Goal: Information Seeking & Learning: Learn about a topic

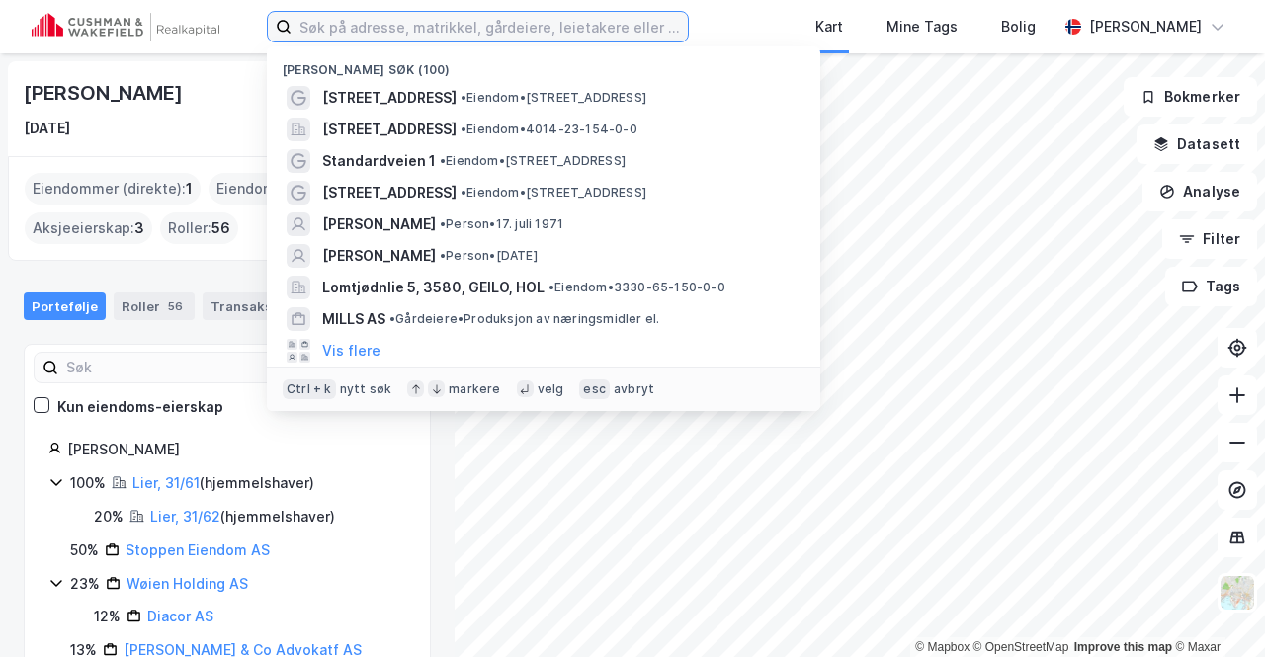
click at [474, 28] on input at bounding box center [489, 27] width 396 height 30
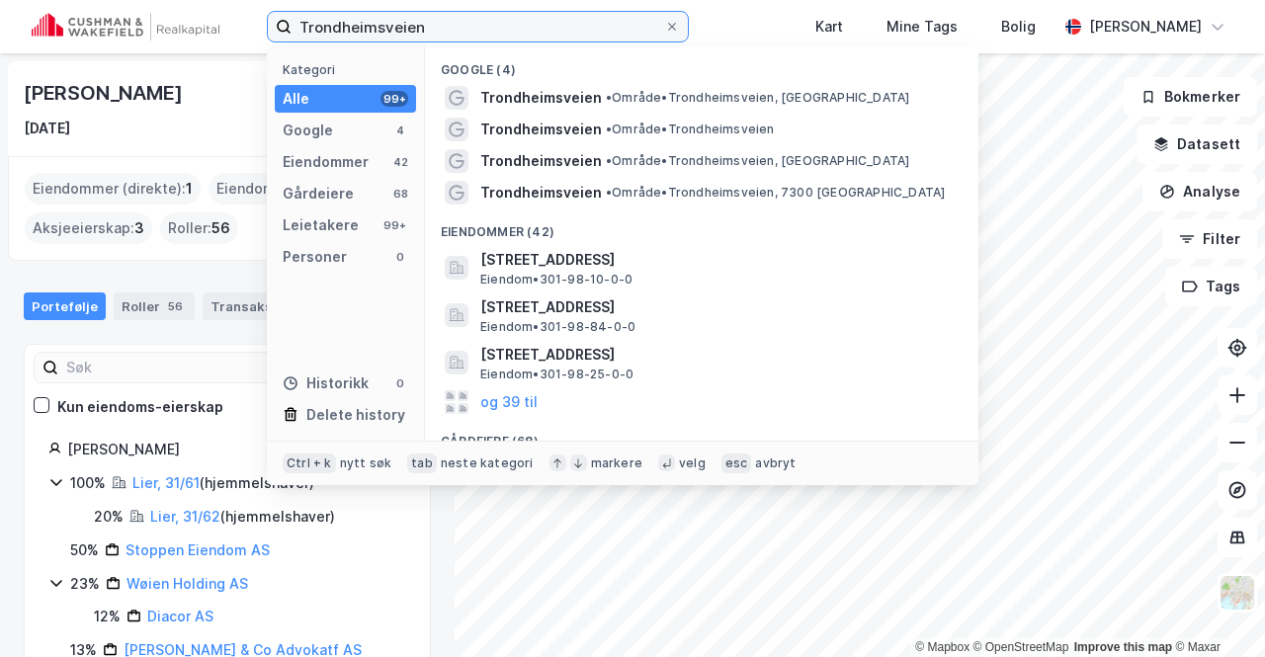
click at [503, 25] on input "Trondheimsveien" at bounding box center [477, 27] width 372 height 30
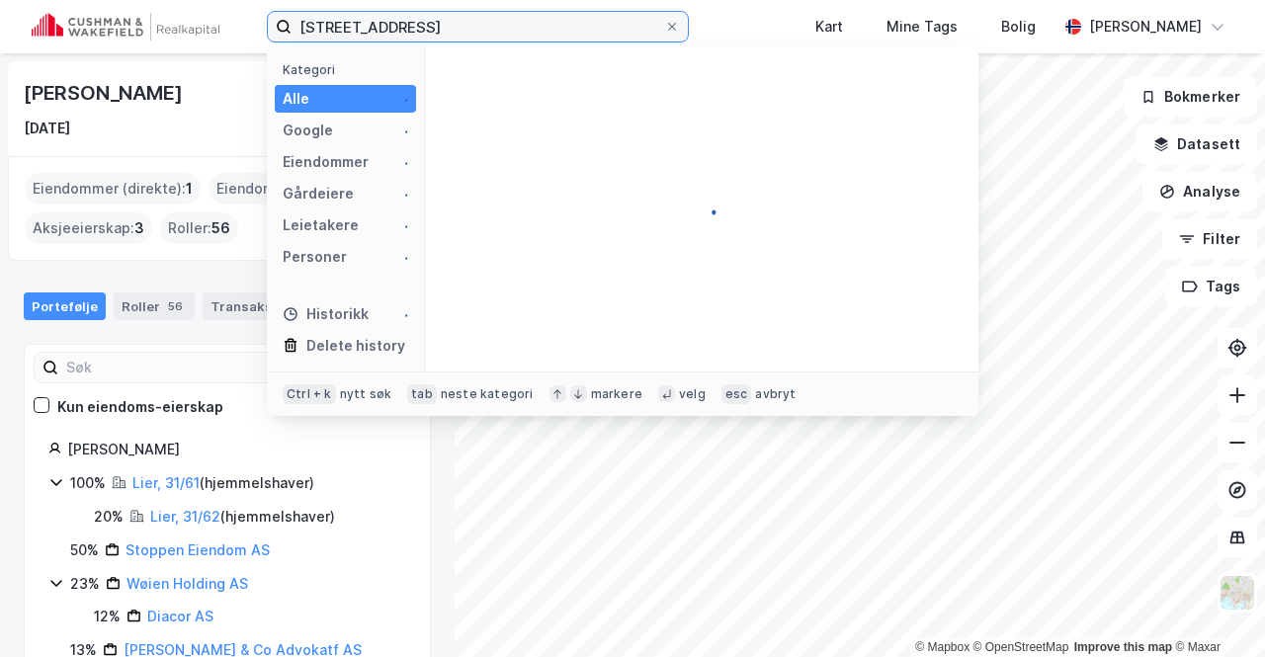
type input "[STREET_ADDRESS]"
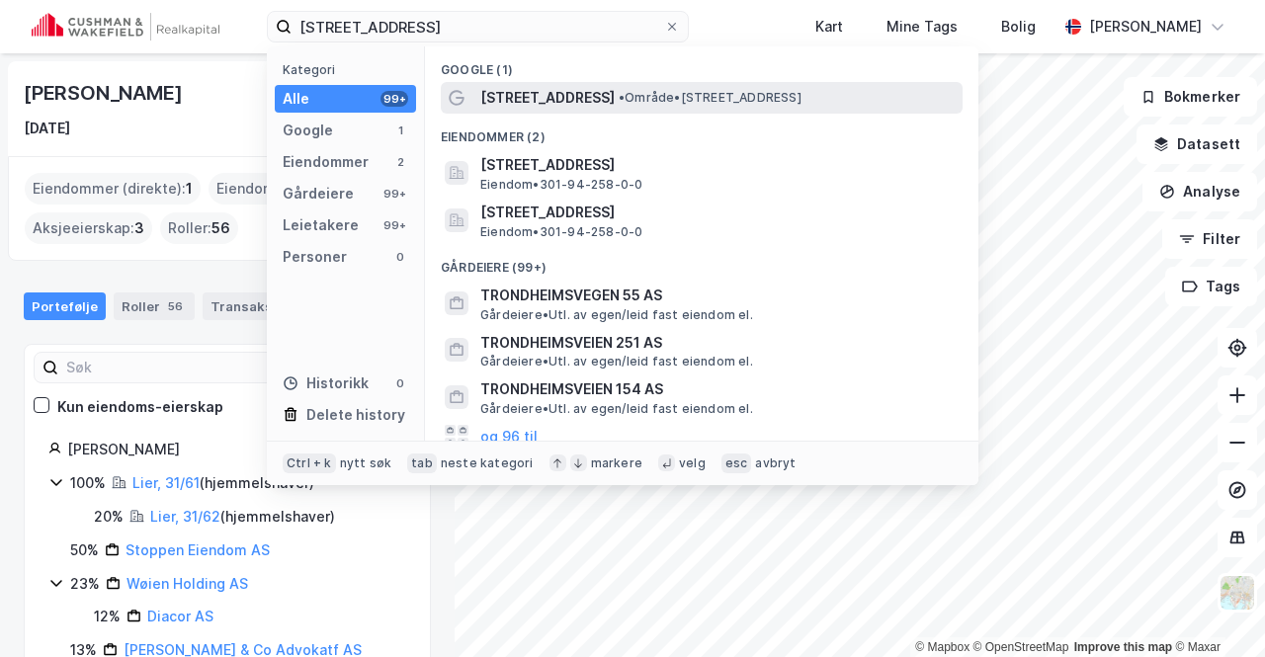
click at [544, 99] on span "[STREET_ADDRESS]" at bounding box center [547, 98] width 134 height 24
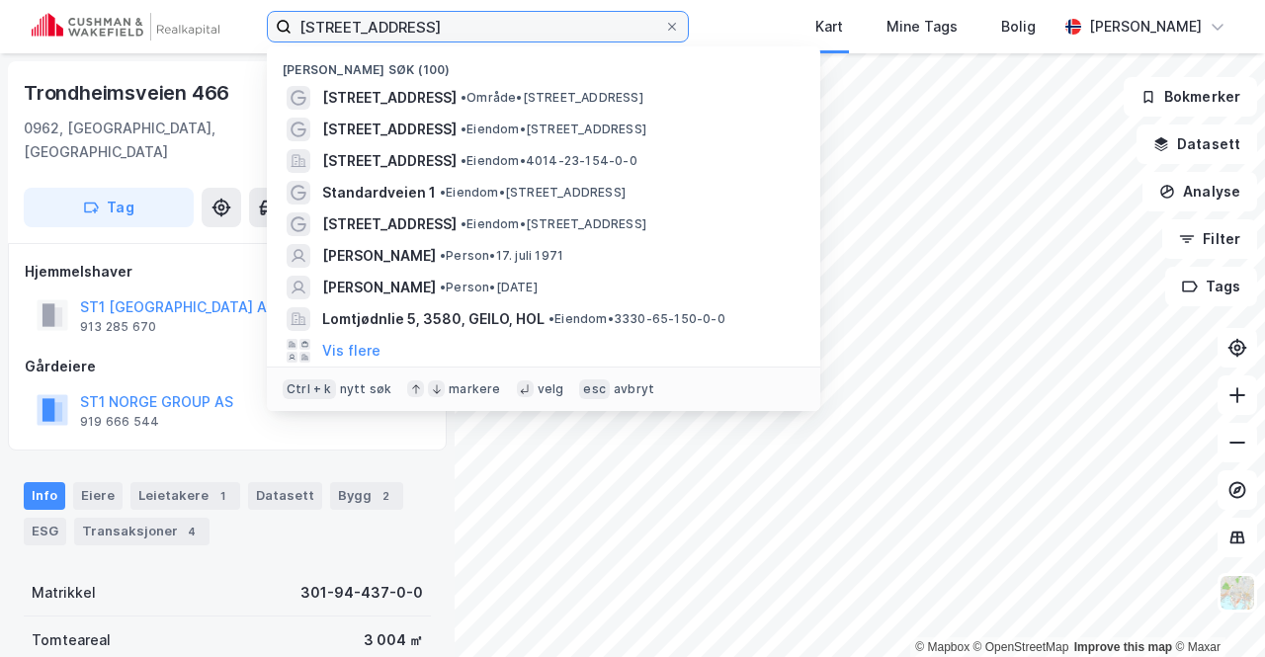
click at [516, 23] on input "[STREET_ADDRESS]" at bounding box center [477, 27] width 372 height 30
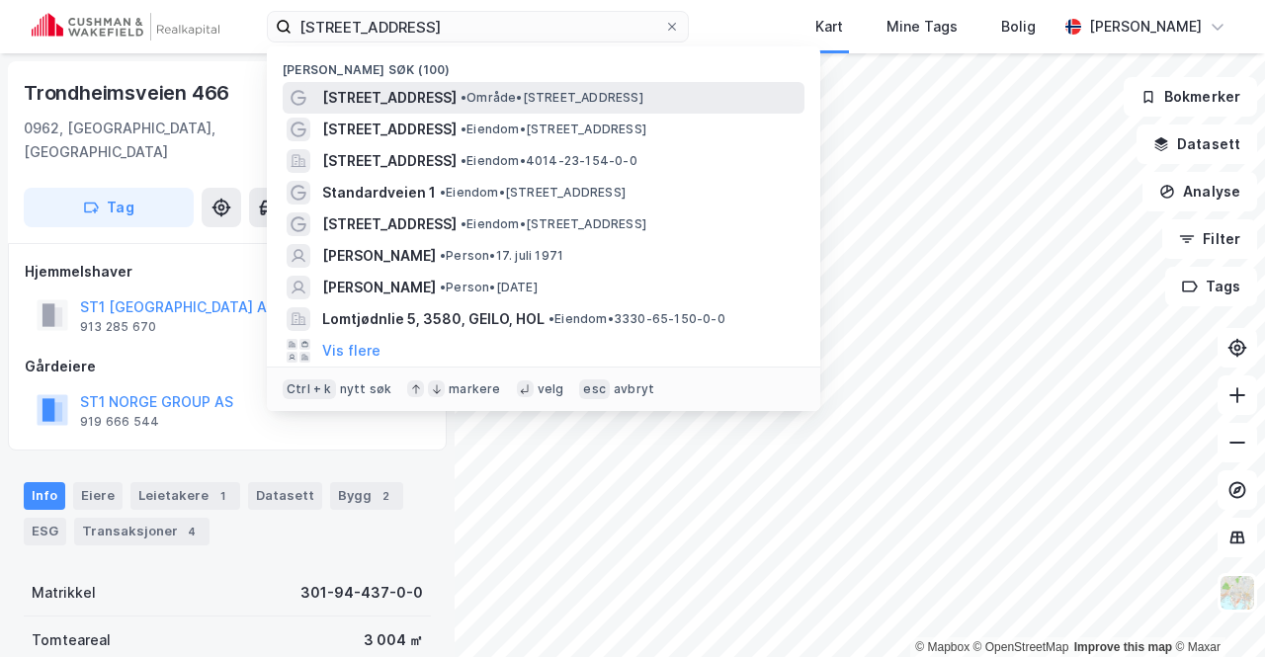
click at [422, 93] on span "[STREET_ADDRESS]" at bounding box center [389, 98] width 134 height 24
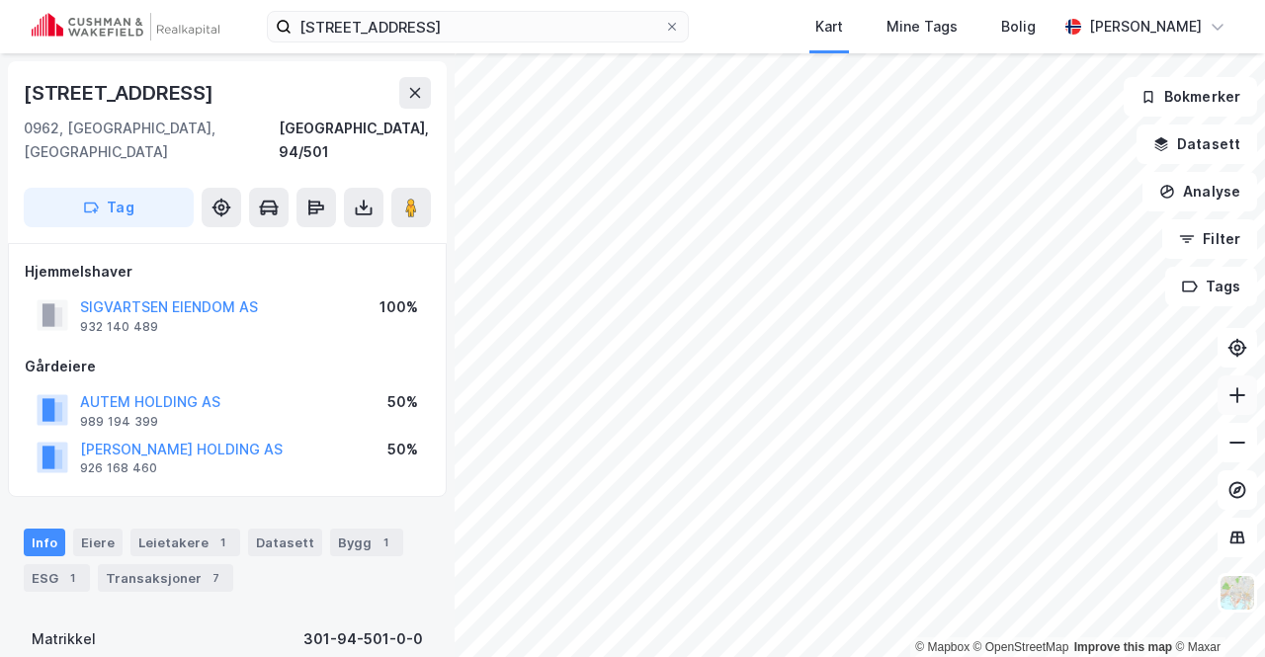
click at [1236, 390] on icon at bounding box center [1237, 395] width 2 height 16
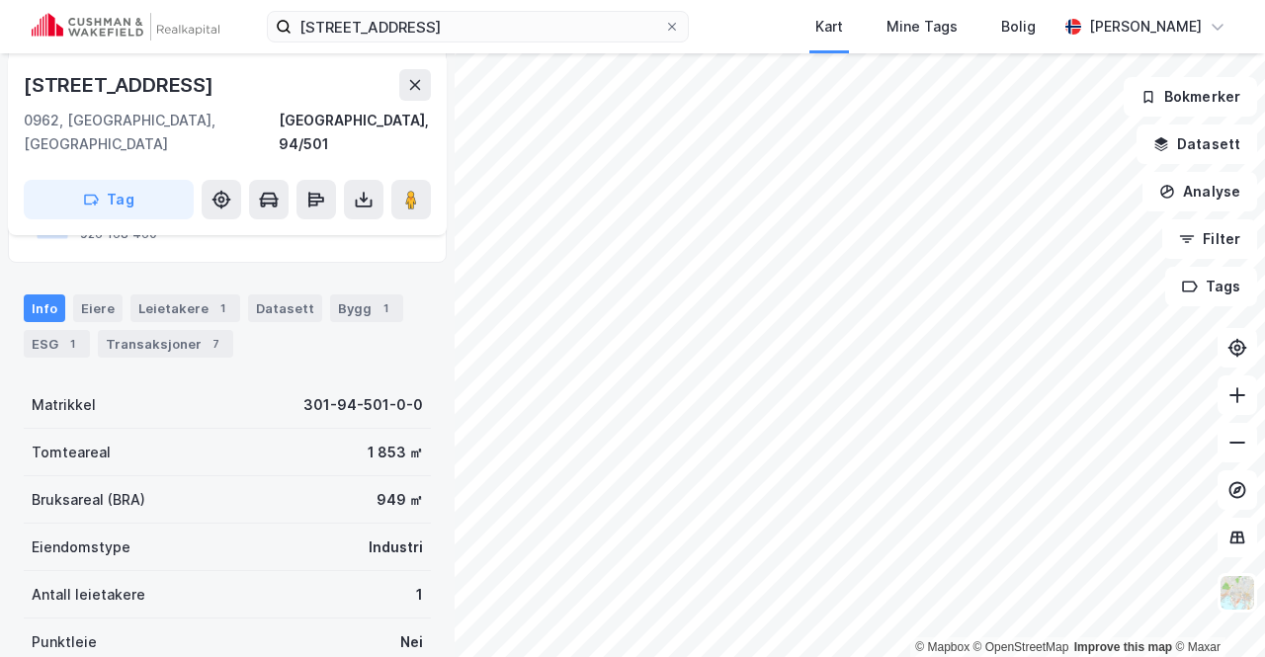
scroll to position [255, 0]
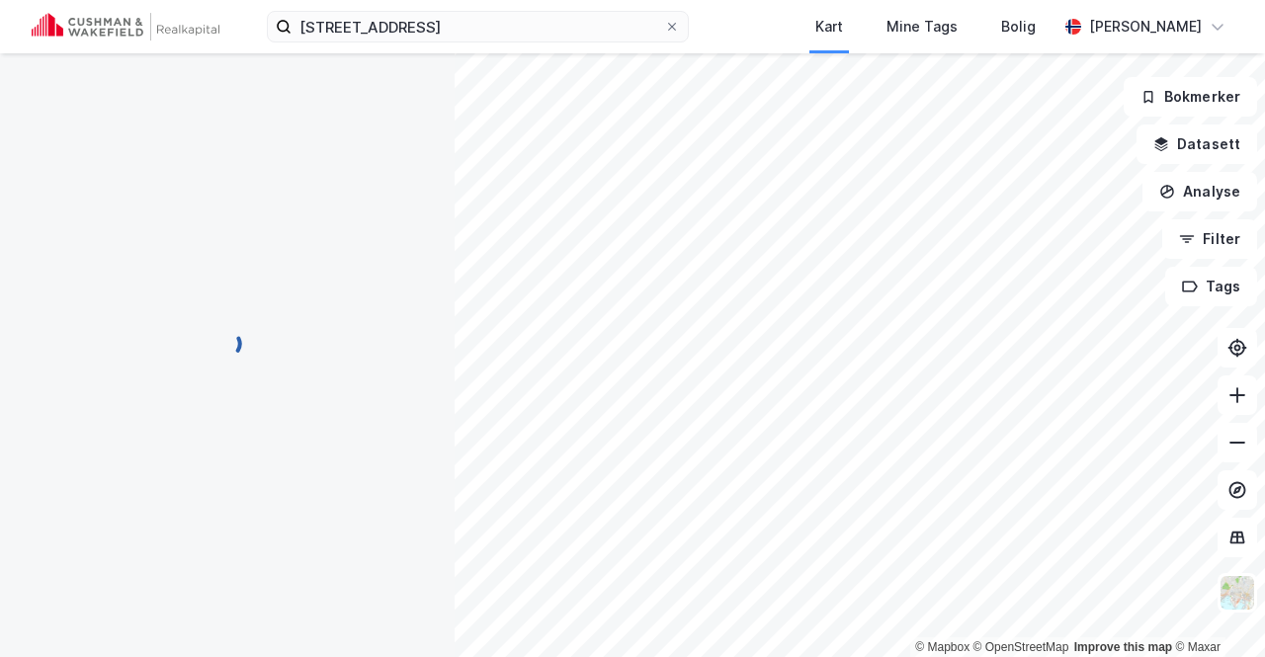
scroll to position [255, 0]
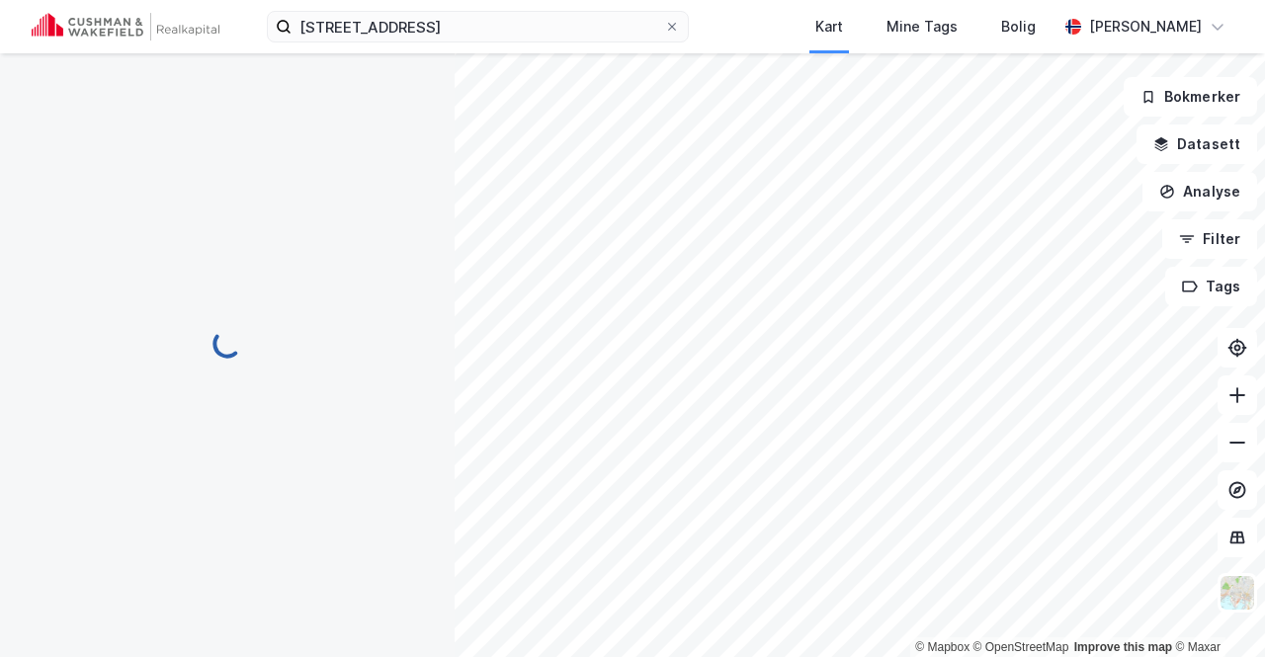
scroll to position [255, 0]
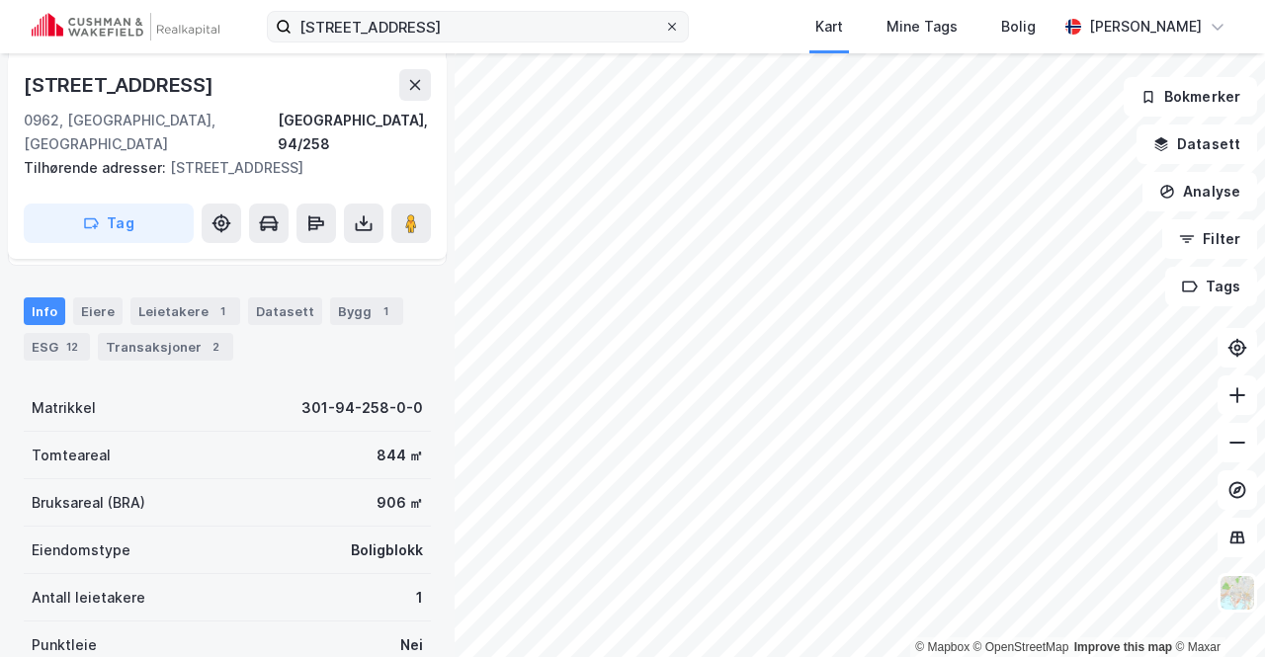
click at [666, 21] on icon at bounding box center [672, 27] width 12 height 12
click at [619, 21] on input "[STREET_ADDRESS]" at bounding box center [477, 27] width 372 height 30
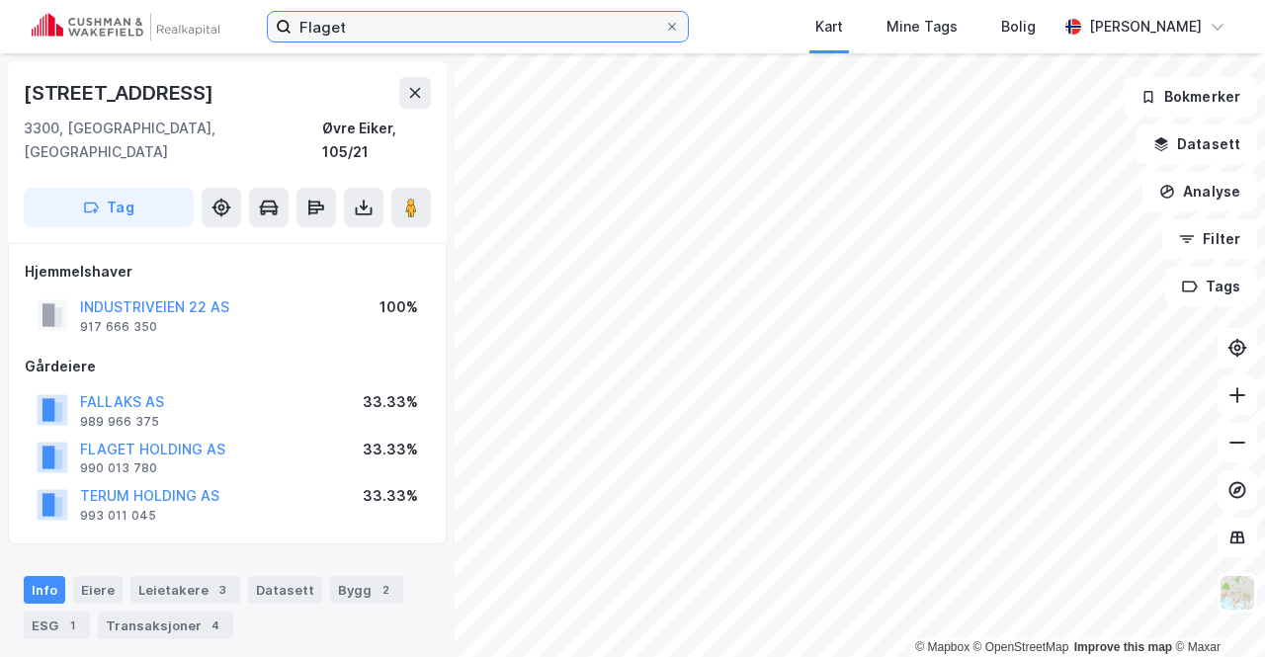
click at [326, 28] on input "Flaget" at bounding box center [477, 27] width 372 height 30
type input "Flagget gruppen"
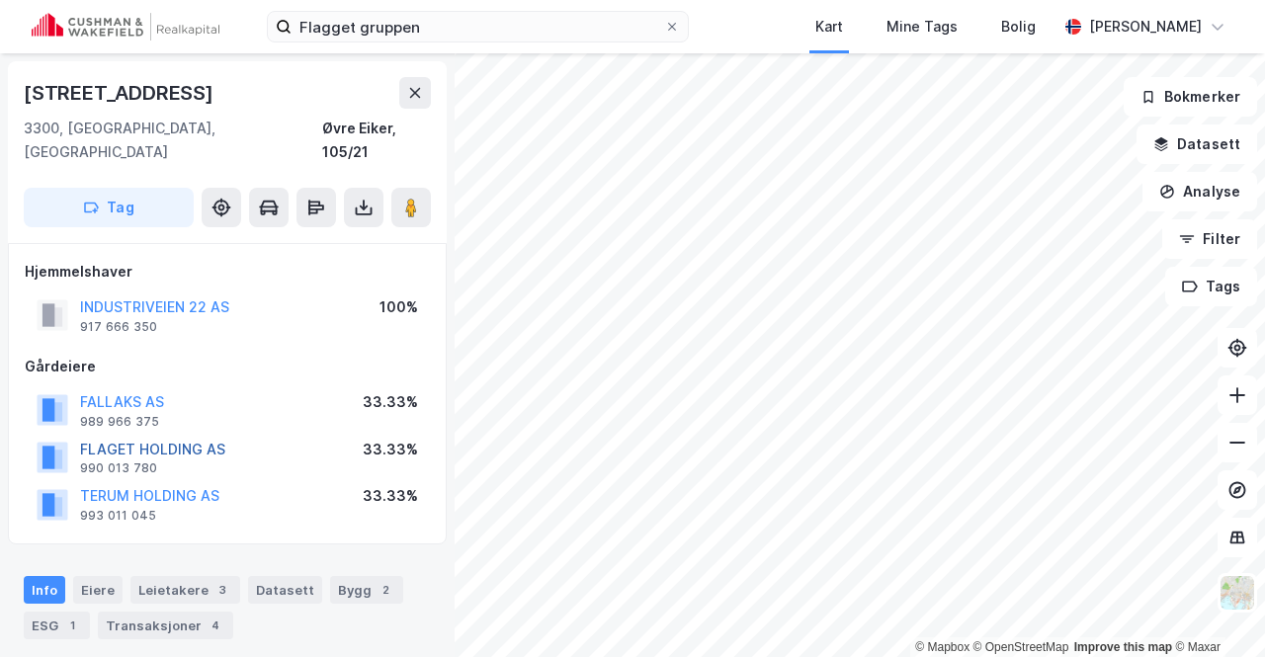
click at [0, 0] on button "FLAGET HOLDING AS" at bounding box center [0, 0] width 0 height 0
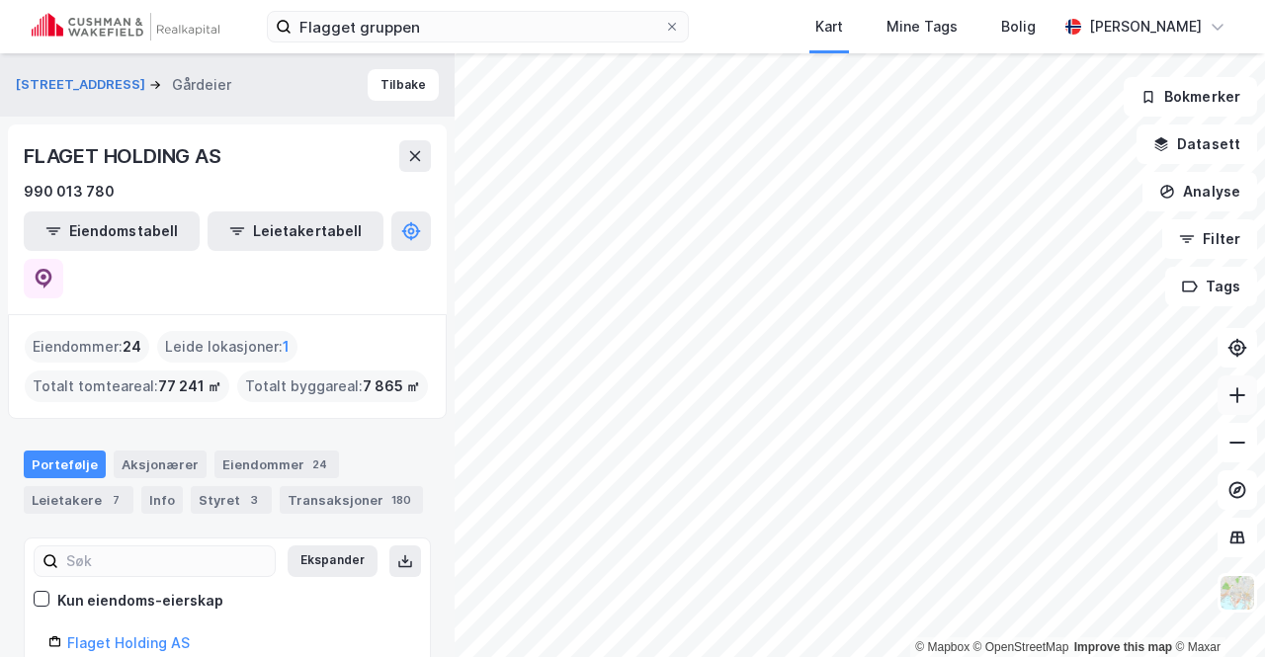
click at [1235, 396] on icon at bounding box center [1237, 395] width 20 height 20
click at [1243, 403] on icon at bounding box center [1237, 395] width 20 height 20
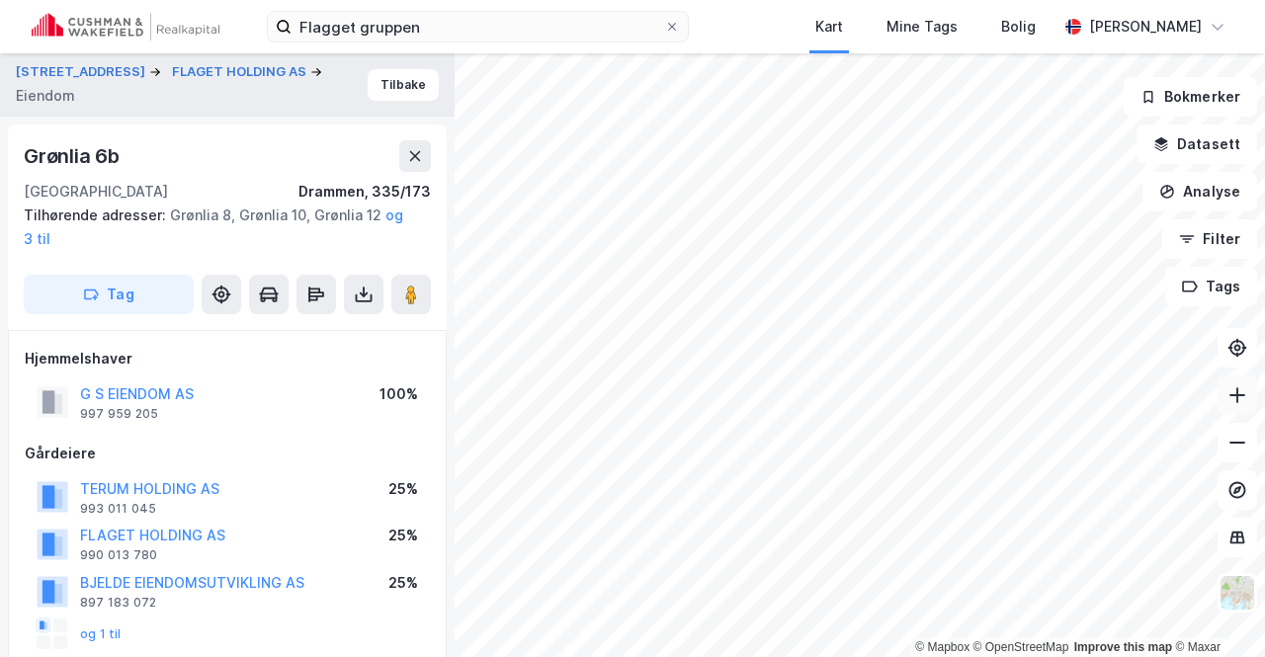
scroll to position [1, 0]
click at [1230, 446] on icon at bounding box center [1237, 443] width 20 height 20
click at [1237, 448] on icon at bounding box center [1237, 443] width 20 height 20
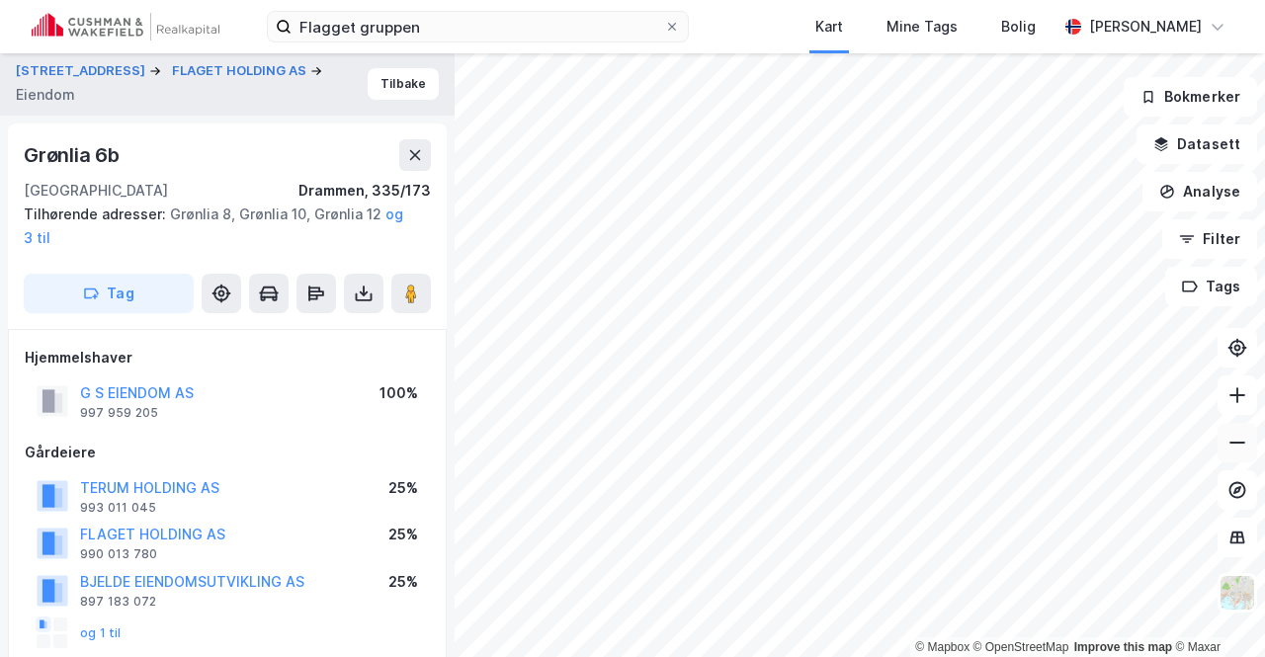
click at [1243, 457] on button at bounding box center [1237, 443] width 40 height 40
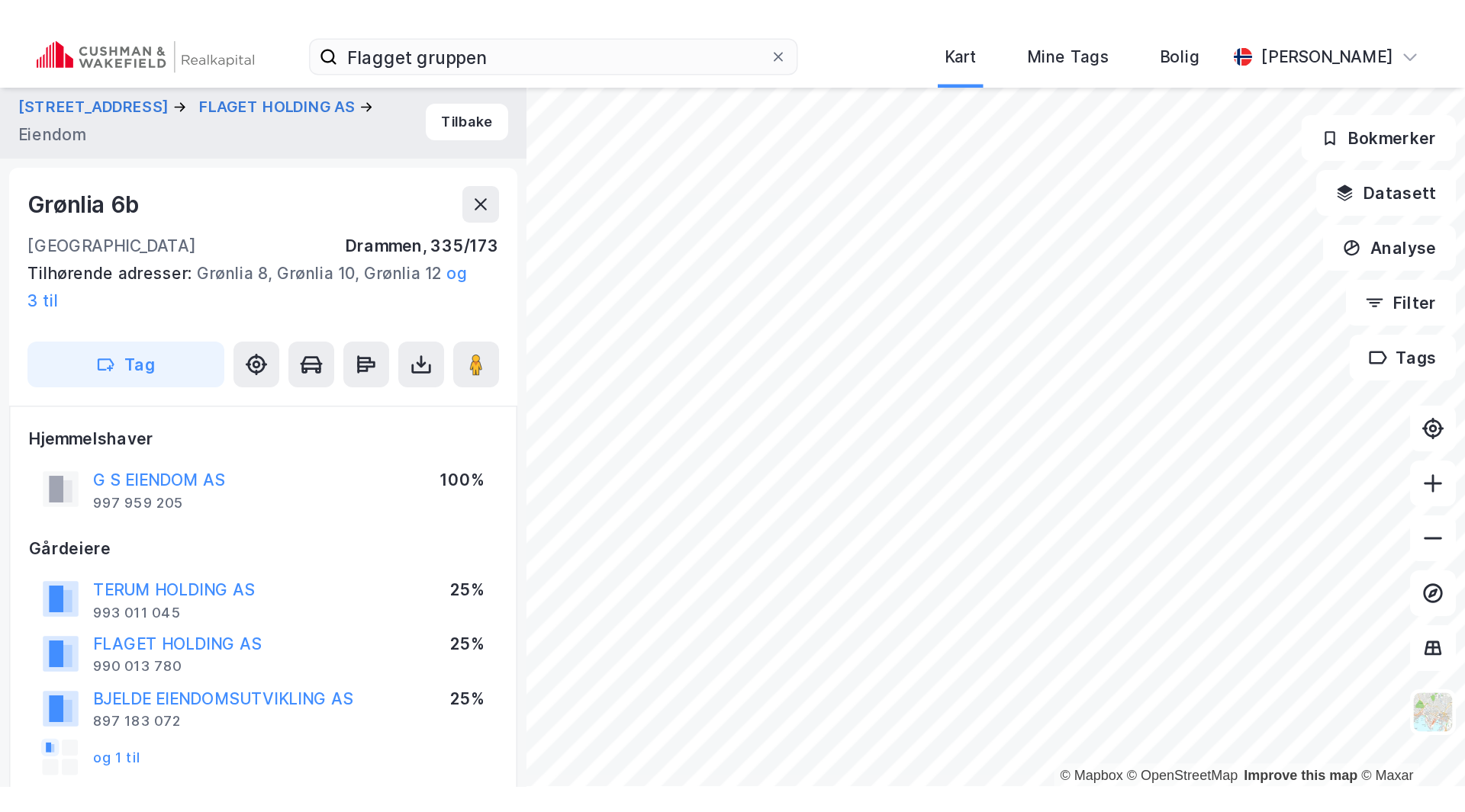
scroll to position [0, 0]
